Goal: Task Accomplishment & Management: Manage account settings

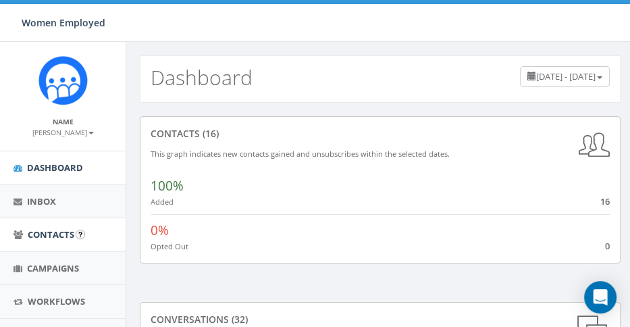
scroll to position [159, 0]
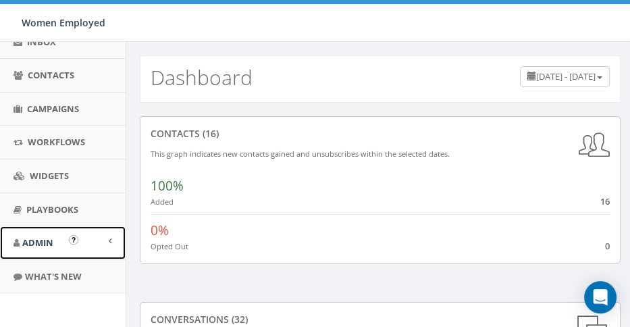
click at [32, 236] on span "Admin" at bounding box center [37, 242] width 31 height 12
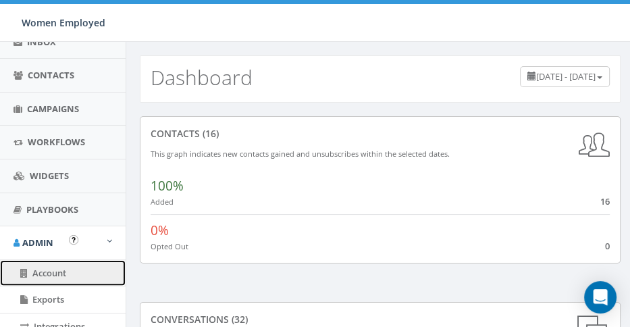
click at [34, 272] on span "Account" at bounding box center [49, 273] width 34 height 12
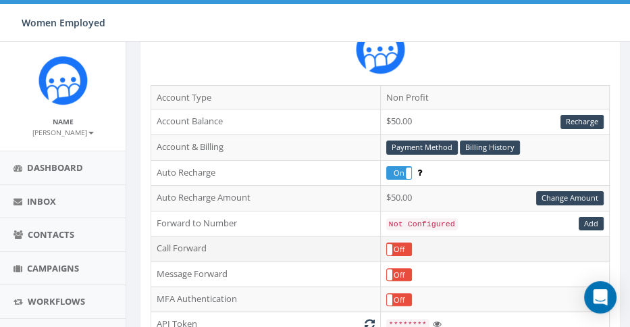
scroll to position [130, 0]
click at [489, 140] on link "Billing History" at bounding box center [490, 147] width 60 height 14
